Goal: Transaction & Acquisition: Purchase product/service

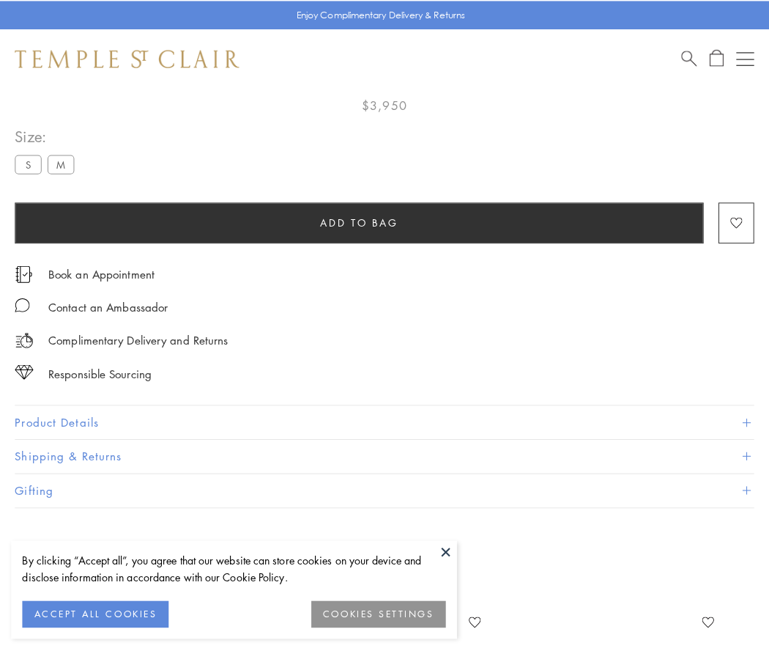
scroll to position [86, 0]
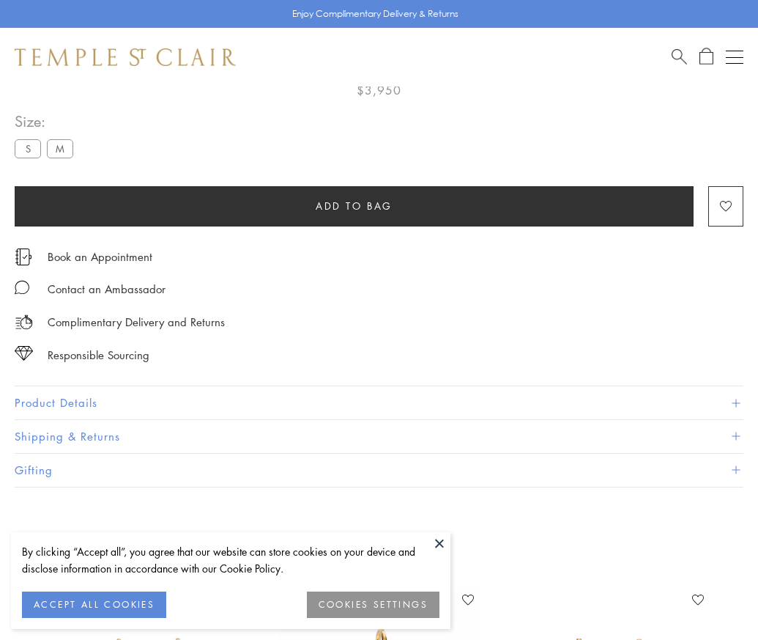
click at [354, 205] on span "Add to bag" at bounding box center [354, 206] width 77 height 16
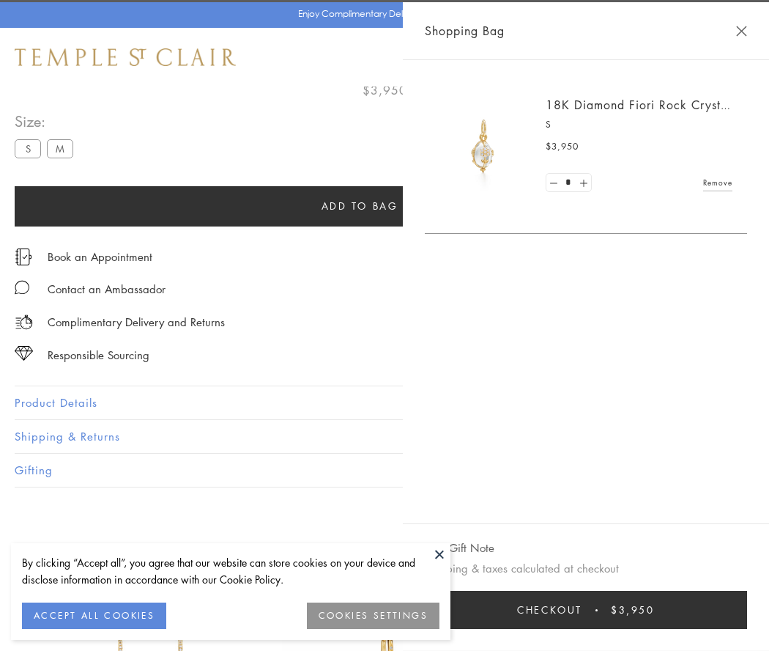
click at [613, 610] on button "Checkout $3,950" at bounding box center [586, 610] width 322 height 38
